Goal: Task Accomplishment & Management: Complete application form

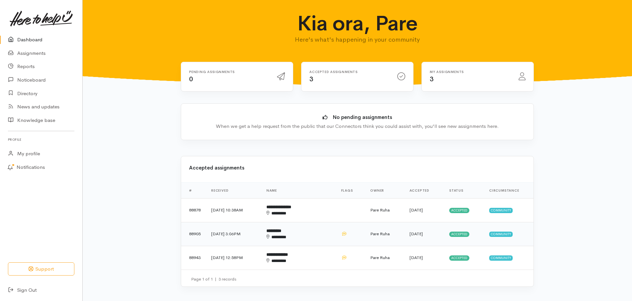
click at [281, 232] on b "*********" at bounding box center [274, 231] width 15 height 4
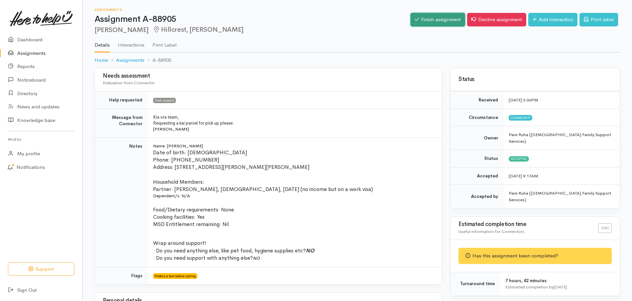
click at [438, 20] on link "Finish assignment" at bounding box center [438, 20] width 55 height 14
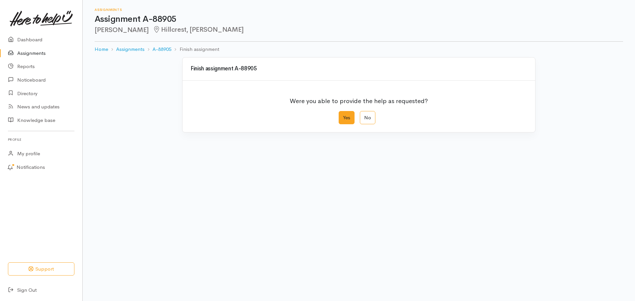
click at [353, 119] on label "Yes" at bounding box center [347, 118] width 16 height 14
click at [343, 115] on input "Yes" at bounding box center [341, 113] width 4 height 4
radio input "true"
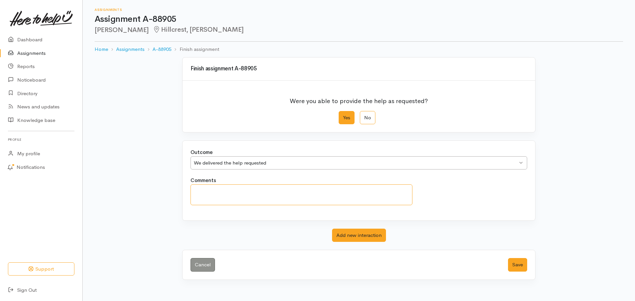
click at [206, 187] on textarea "Comments" at bounding box center [301, 195] width 222 height 21
type textarea "Ancy was unable to collect this food parcel due to work commitments so it was h…"
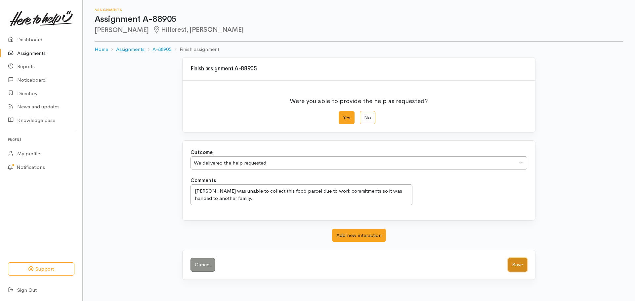
click at [517, 263] on button "Save" at bounding box center [517, 265] width 19 height 14
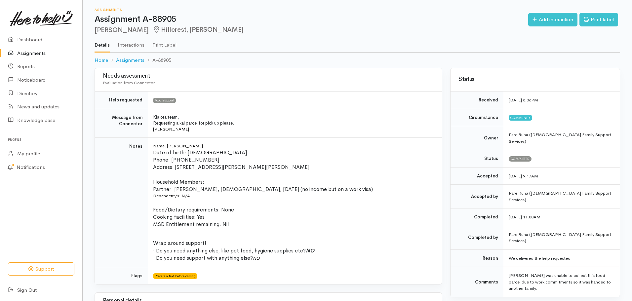
click at [22, 48] on link "Assignments" at bounding box center [41, 54] width 82 height 14
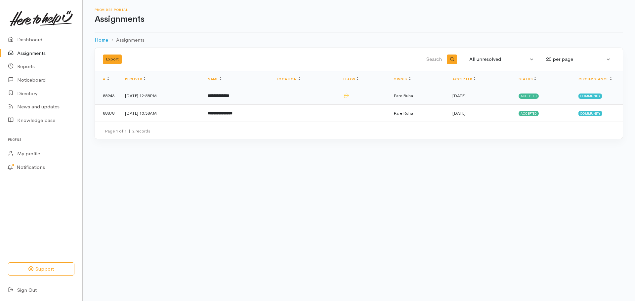
click at [229, 96] on b "**********" at bounding box center [218, 96] width 21 height 4
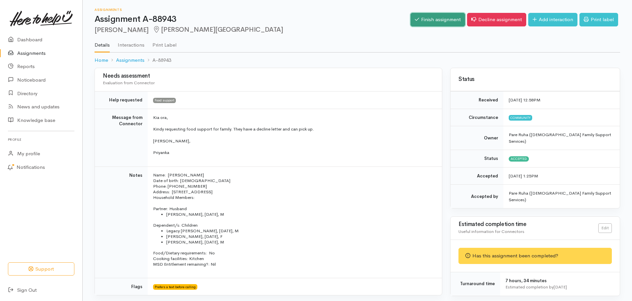
click at [442, 21] on link "Finish assignment" at bounding box center [438, 20] width 55 height 14
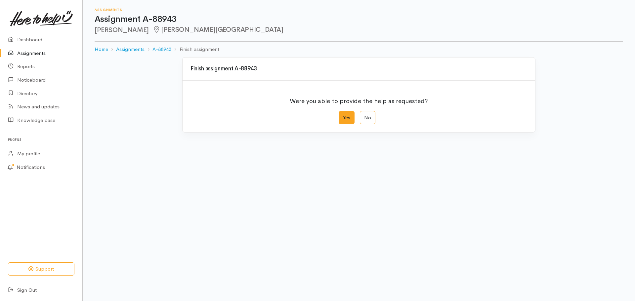
click at [348, 120] on label "Yes" at bounding box center [347, 118] width 16 height 14
click at [343, 115] on input "Yes" at bounding box center [341, 113] width 4 height 4
radio input "true"
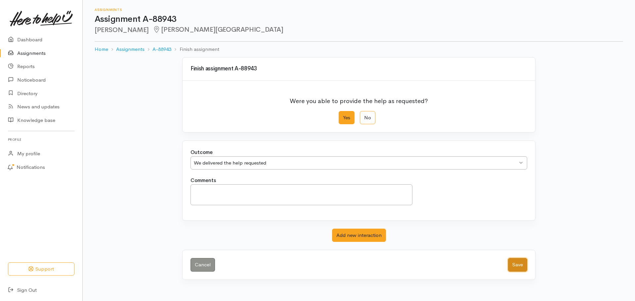
click at [518, 266] on button "Save" at bounding box center [517, 265] width 19 height 14
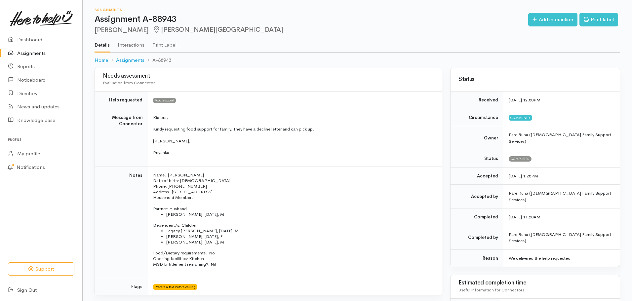
click at [28, 54] on link "Assignments" at bounding box center [41, 54] width 82 height 14
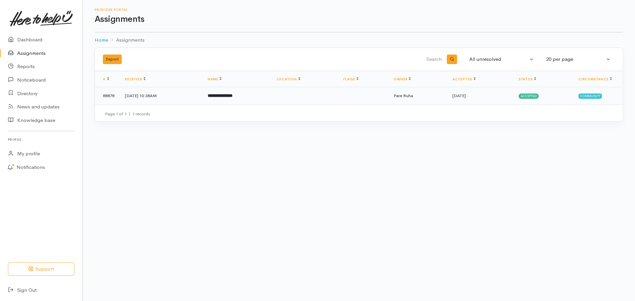
click at [232, 97] on b "**********" at bounding box center [220, 96] width 25 height 4
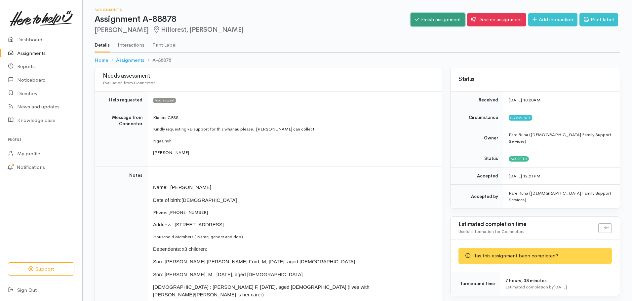
click at [432, 21] on link "Finish assignment" at bounding box center [438, 20] width 55 height 14
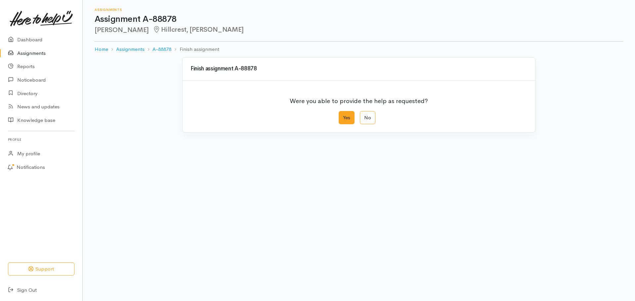
click at [350, 115] on label "Yes" at bounding box center [347, 118] width 16 height 14
click at [343, 115] on input "Yes" at bounding box center [341, 113] width 4 height 4
radio input "true"
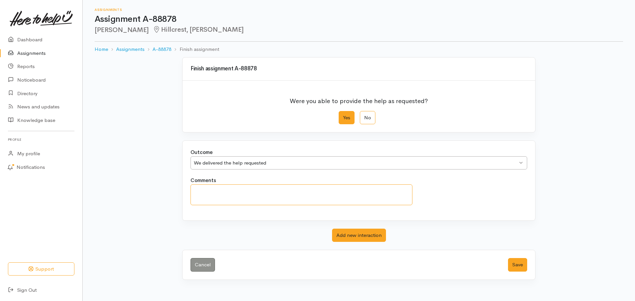
click at [211, 194] on textarea "Comments" at bounding box center [301, 195] width 222 height 21
drag, startPoint x: 290, startPoint y: 190, endPoint x: 191, endPoint y: 199, distance: 98.9
click at [191, 199] on textarea "Despite being sent an electronic text to" at bounding box center [301, 195] width 222 height 21
click at [208, 192] on textarea "Phone call & text sent to 022 4476772 but no response." at bounding box center [301, 195] width 222 height 21
type textarea "Phoned Chelsey & a text sent to 022 4476772 but no response. Her parcels were p…"
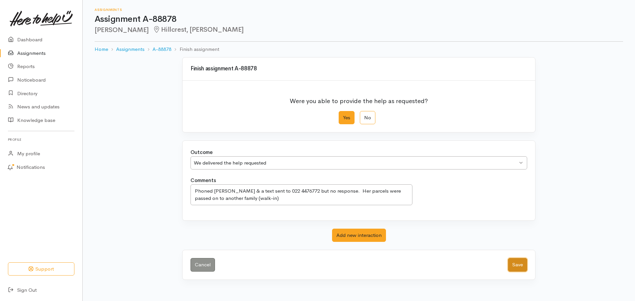
click at [520, 267] on button "Save" at bounding box center [517, 265] width 19 height 14
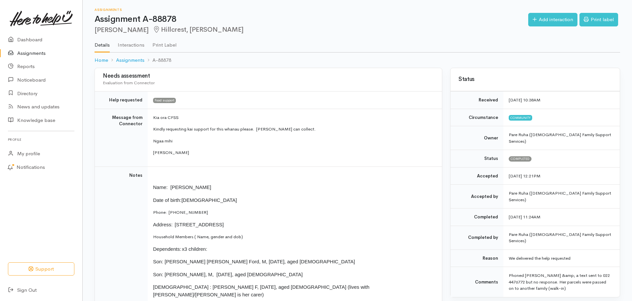
click at [40, 52] on link "Assignments" at bounding box center [41, 54] width 82 height 14
